Goal: Browse casually

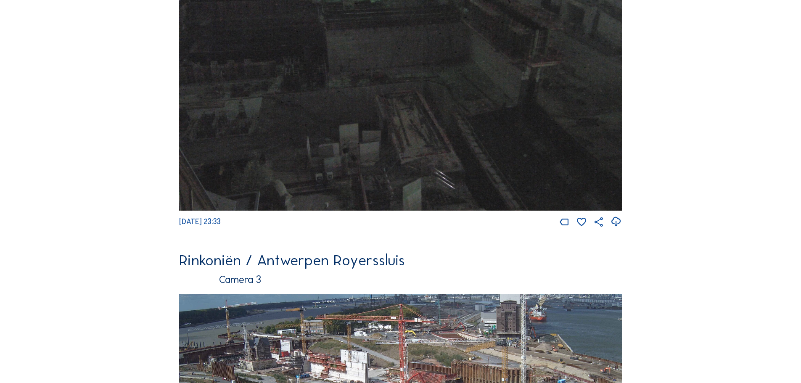
scroll to position [794, 0]
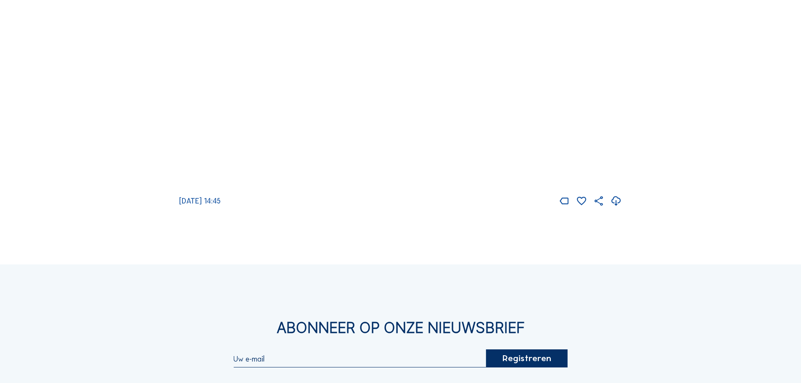
scroll to position [1556, 0]
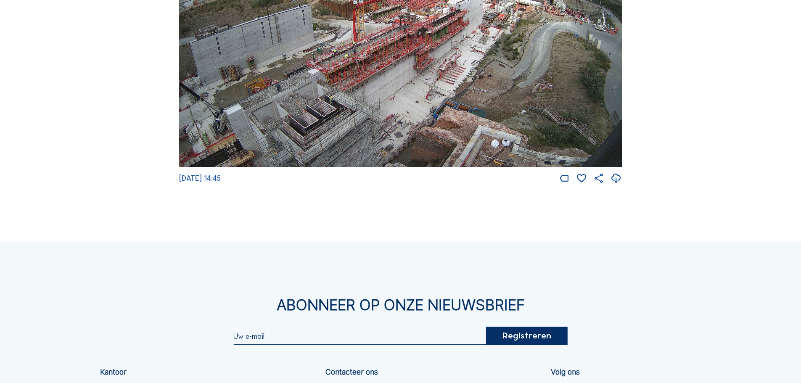
click at [409, 118] on img at bounding box center [400, 42] width 443 height 249
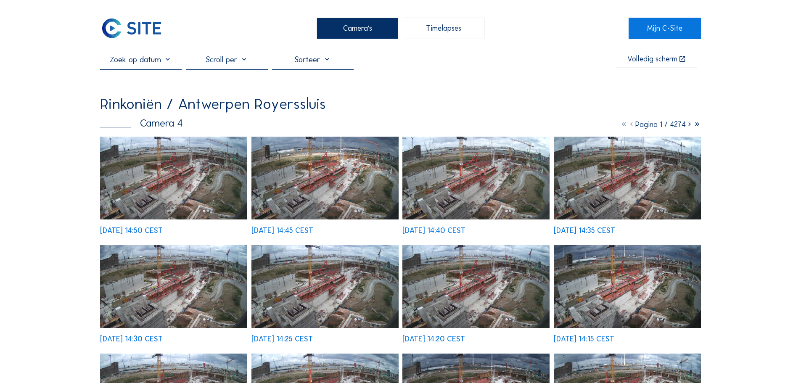
click at [183, 182] on img at bounding box center [173, 178] width 147 height 83
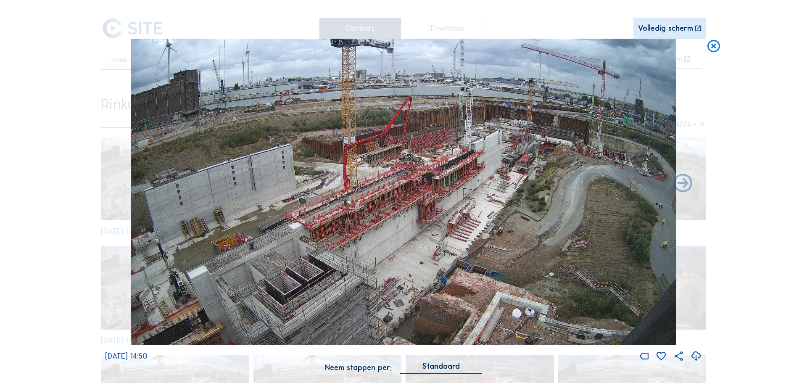
click at [709, 50] on icon at bounding box center [713, 47] width 15 height 16
